Goal: Check status

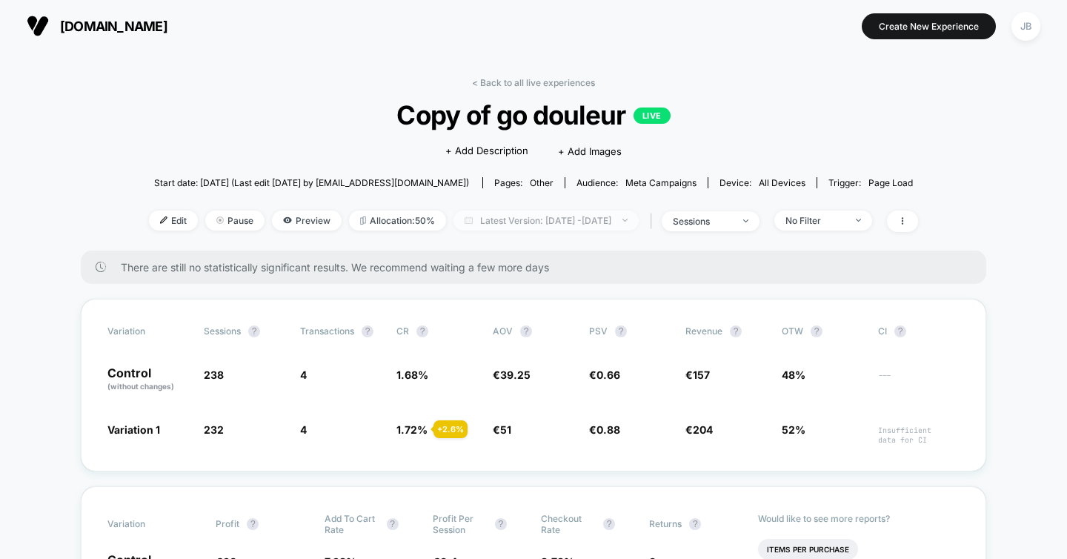
click at [527, 219] on span "Latest Version: [DATE] - [DATE]" at bounding box center [545, 220] width 185 height 20
select select "*"
select select "****"
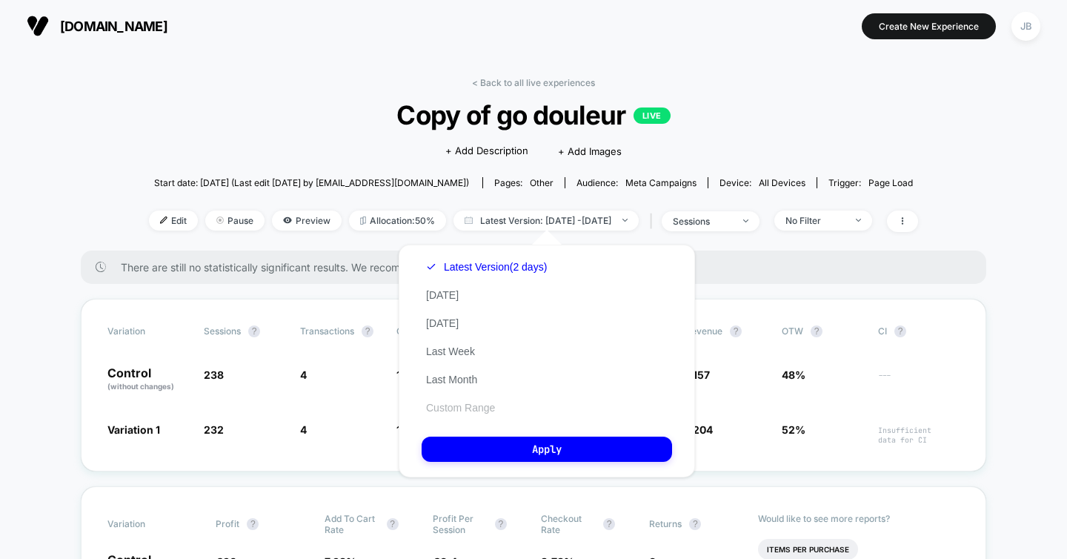
click at [454, 404] on button "Custom Range" at bounding box center [460, 407] width 78 height 13
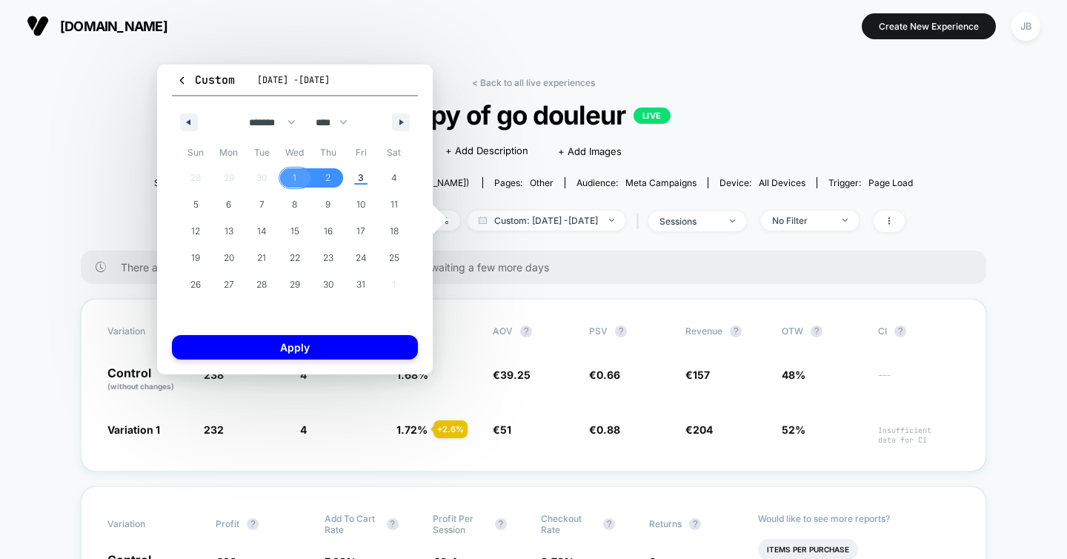
click at [293, 172] on span "1" at bounding box center [295, 177] width 4 height 27
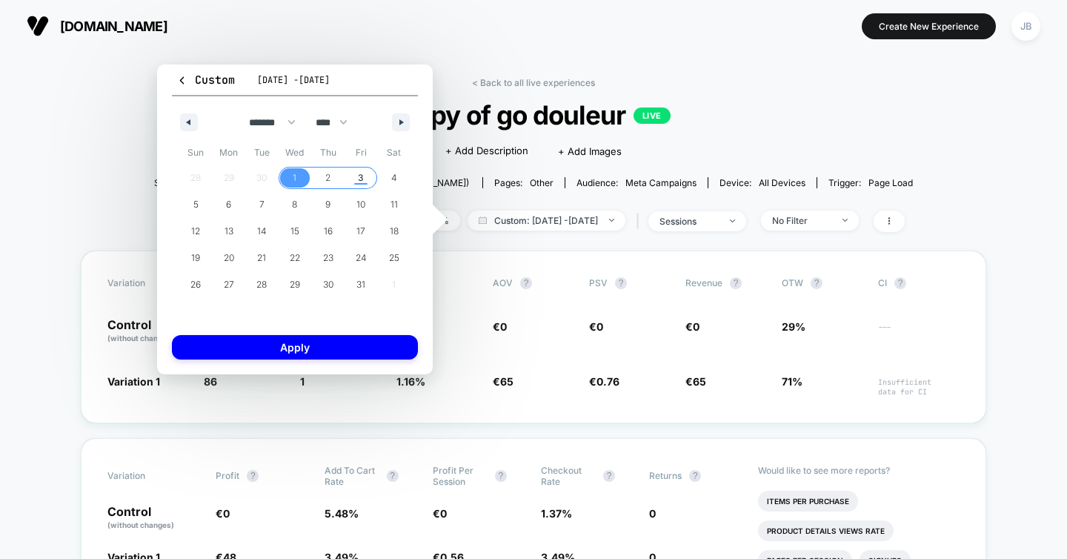
click at [356, 179] on span "3" at bounding box center [360, 177] width 33 height 19
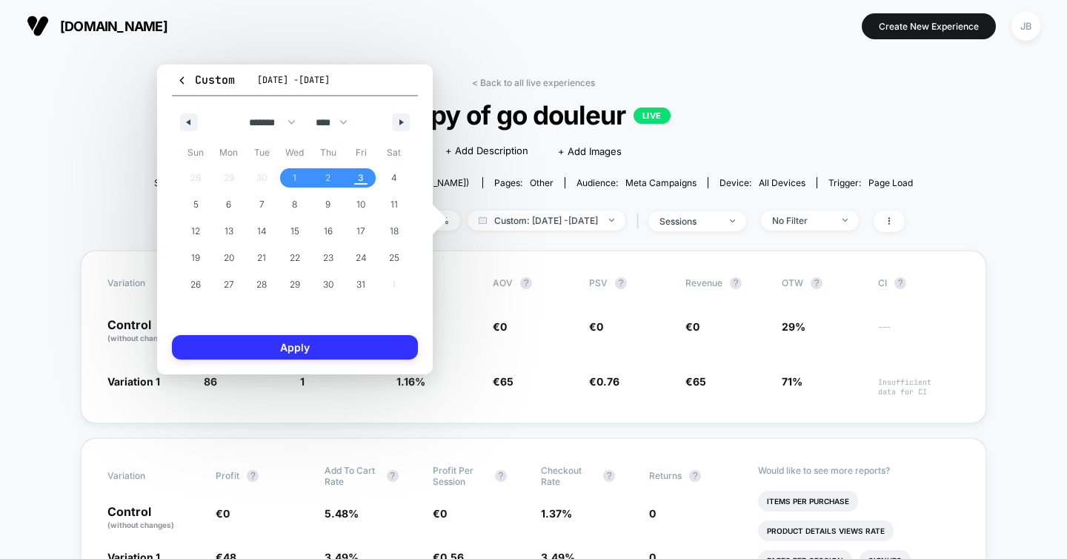
click at [296, 356] on button "Apply" at bounding box center [295, 347] width 246 height 24
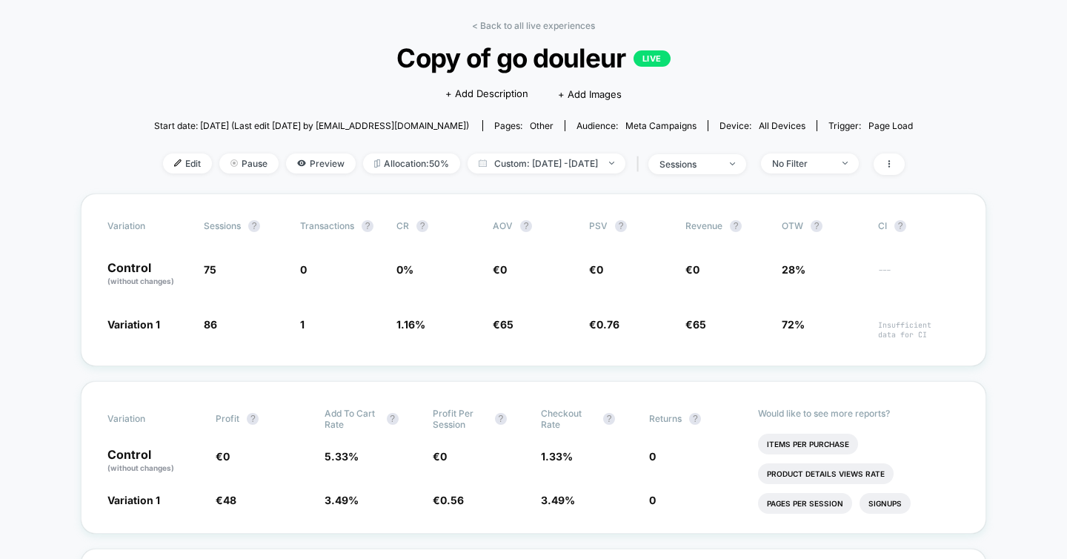
scroll to position [58, 0]
